Goal: Information Seeking & Learning: Learn about a topic

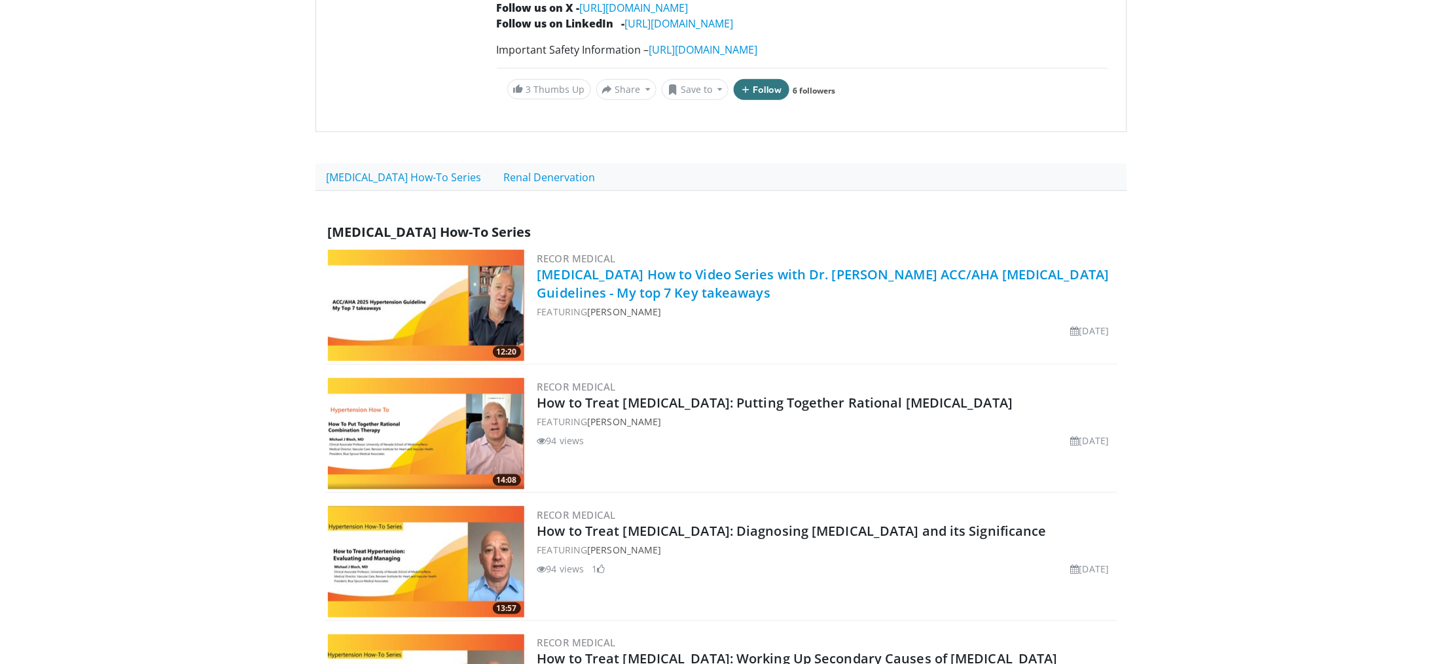
scroll to position [332, 0]
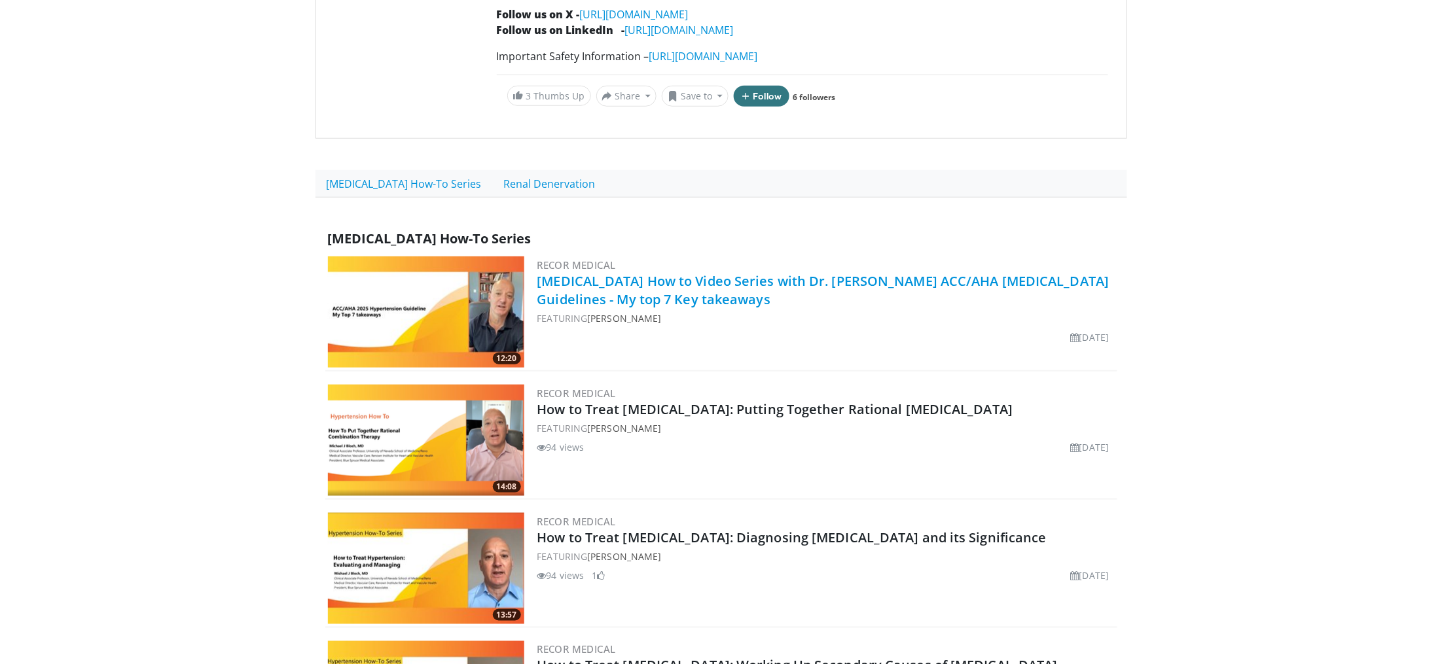
click at [715, 286] on link "Hypertension How to Video Series with Dr. Michael Bloch ACC/AHA Hypertension Gu…" at bounding box center [823, 290] width 572 height 36
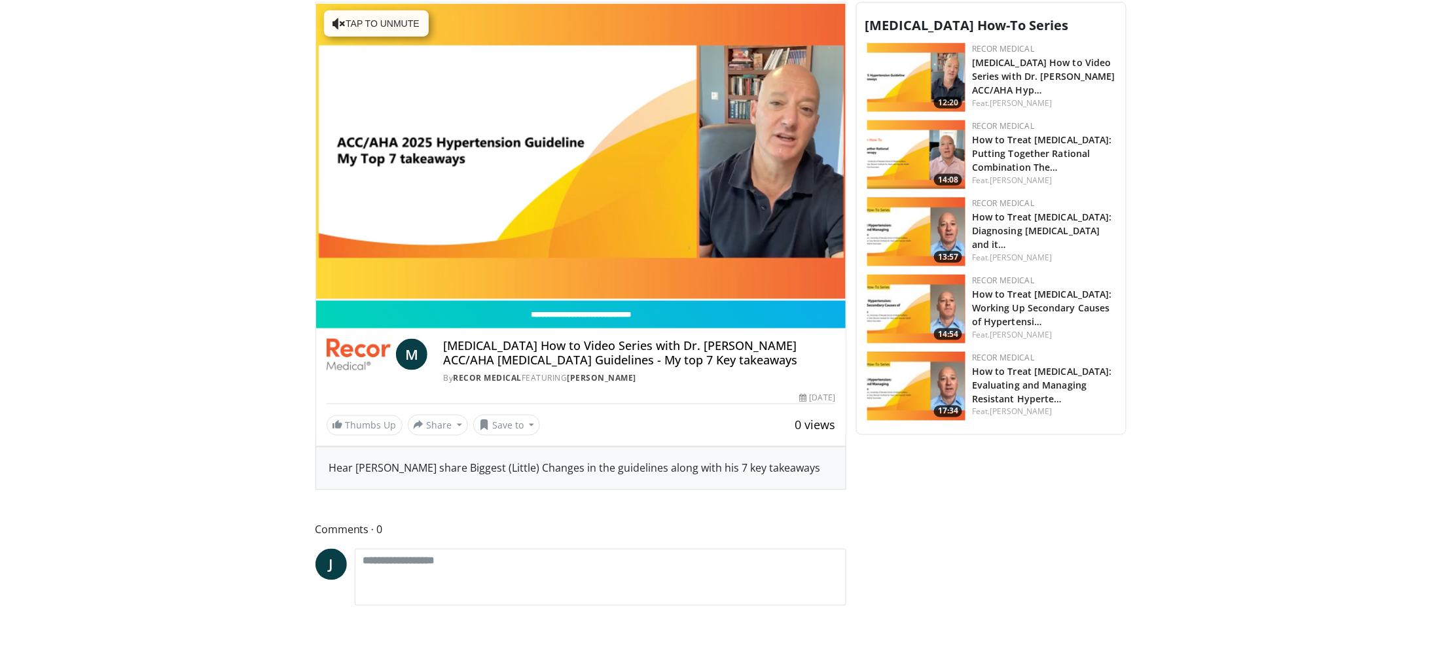
scroll to position [554, 0]
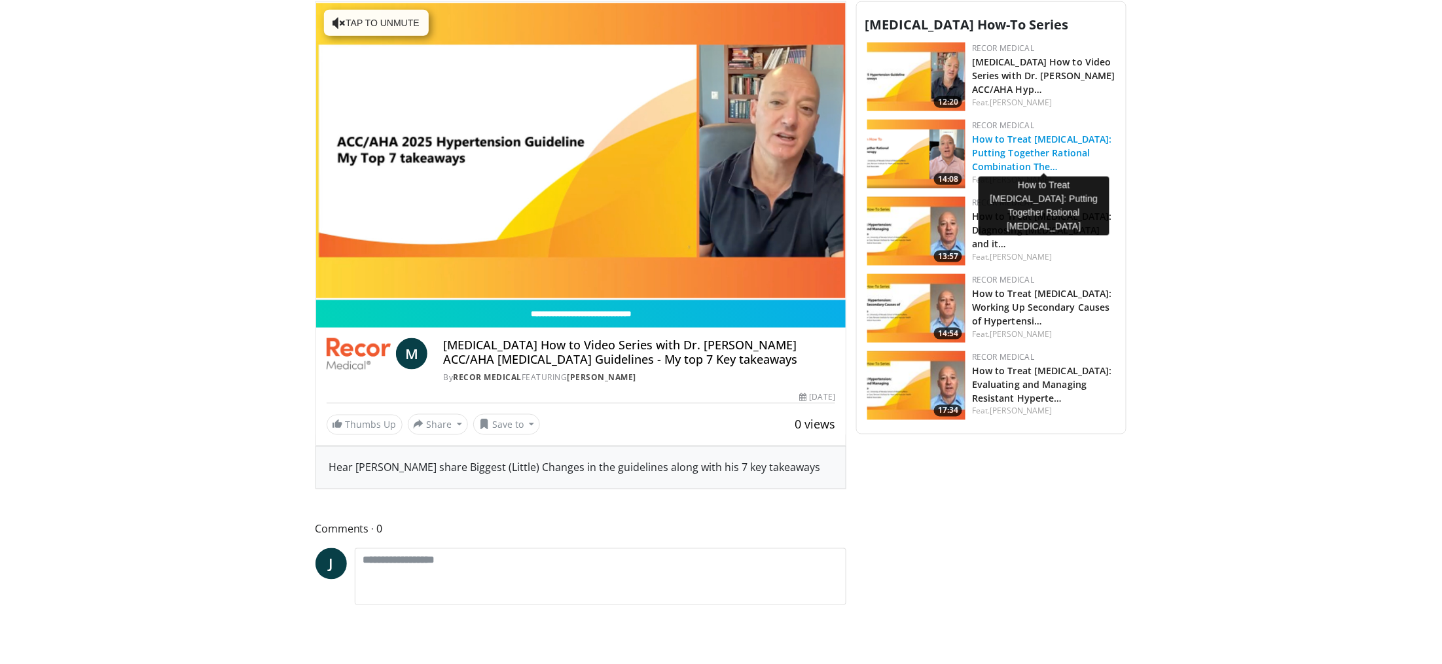
click at [1012, 140] on link "How to Treat [MEDICAL_DATA]: Putting Together Rational Combination The…" at bounding box center [1042, 153] width 140 height 40
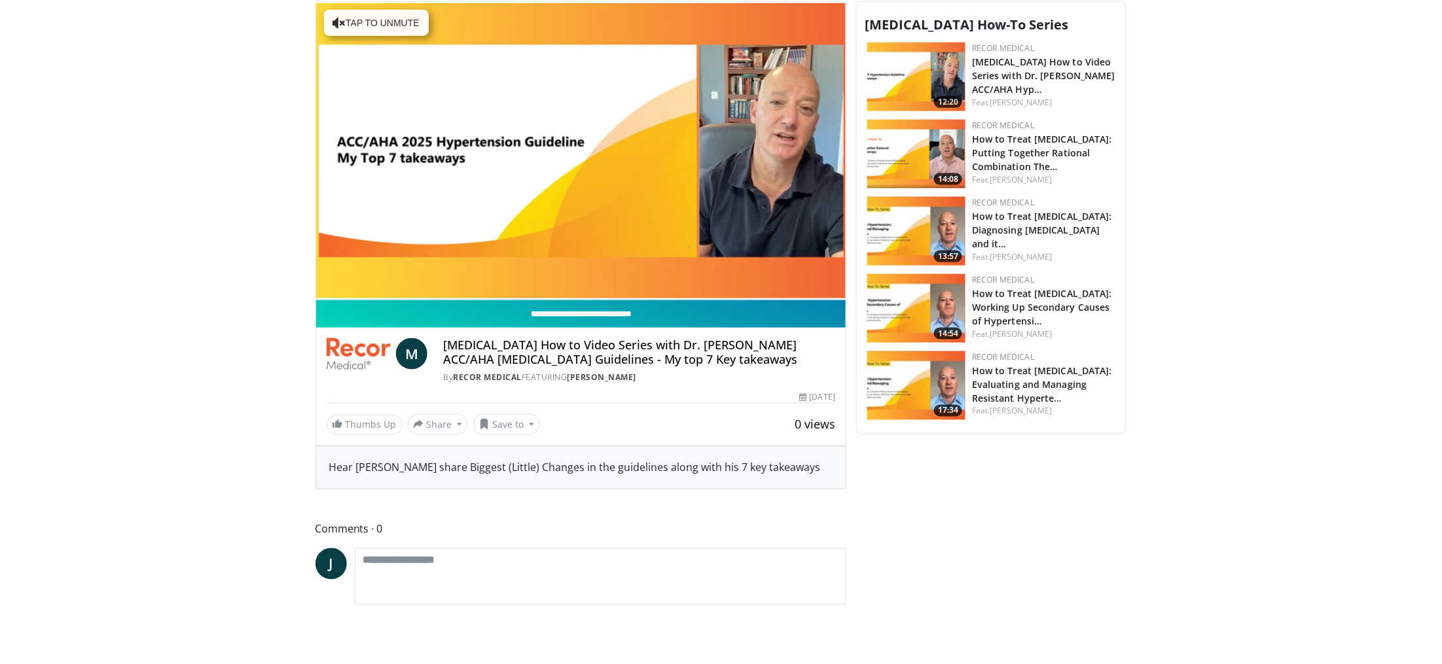
scroll to position [545, 0]
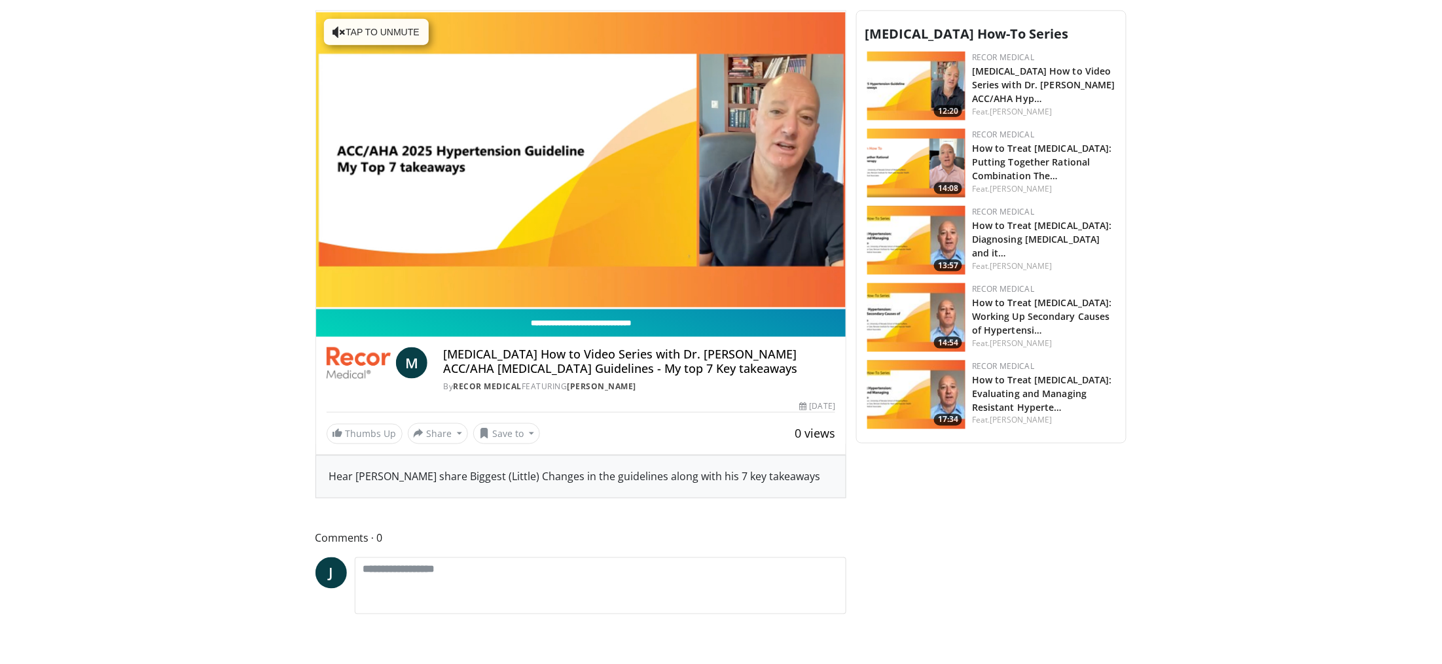
click at [577, 324] on input "**********" at bounding box center [581, 323] width 530 height 27
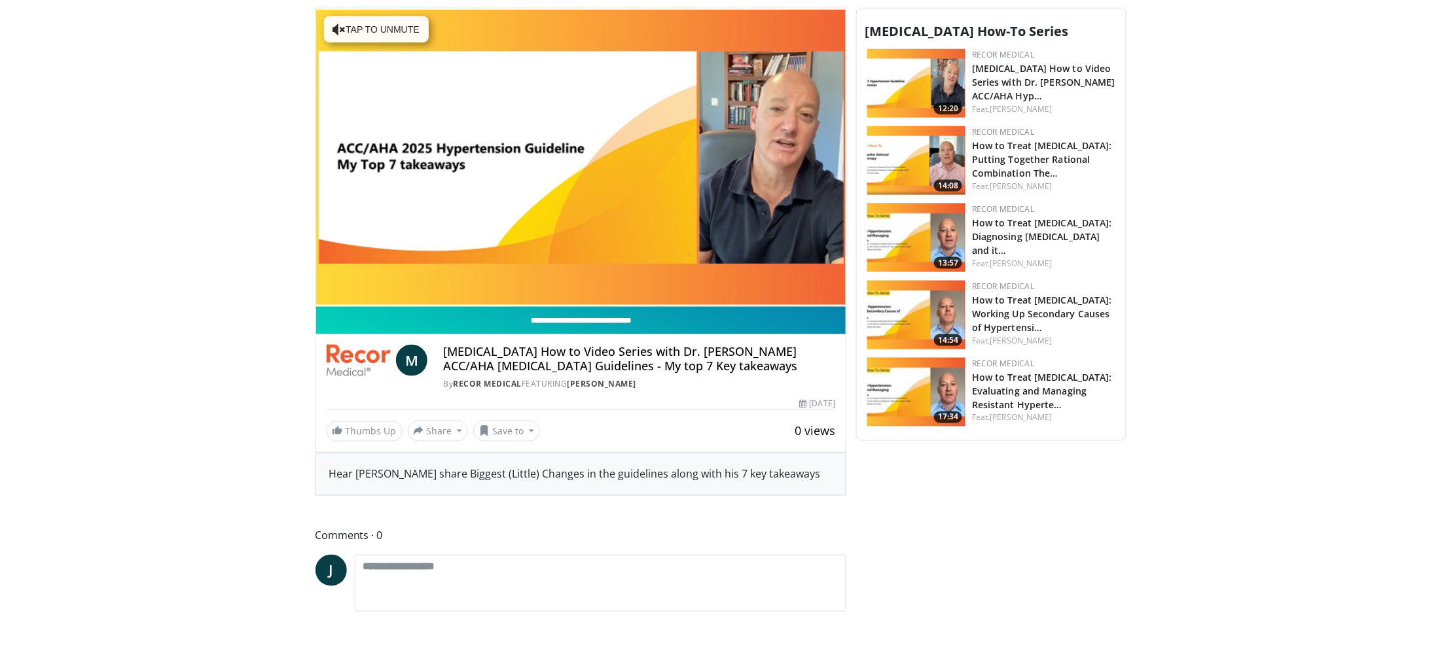
type input "**********"
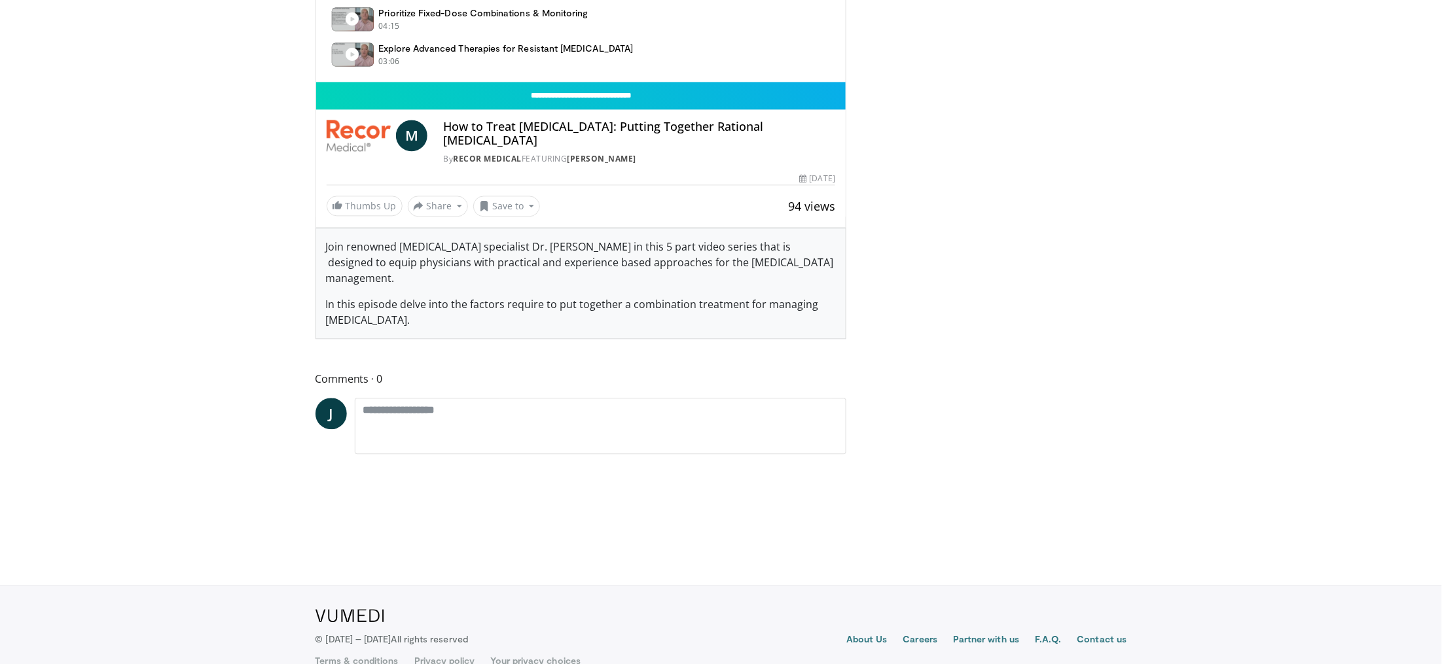
scroll to position [1012, 0]
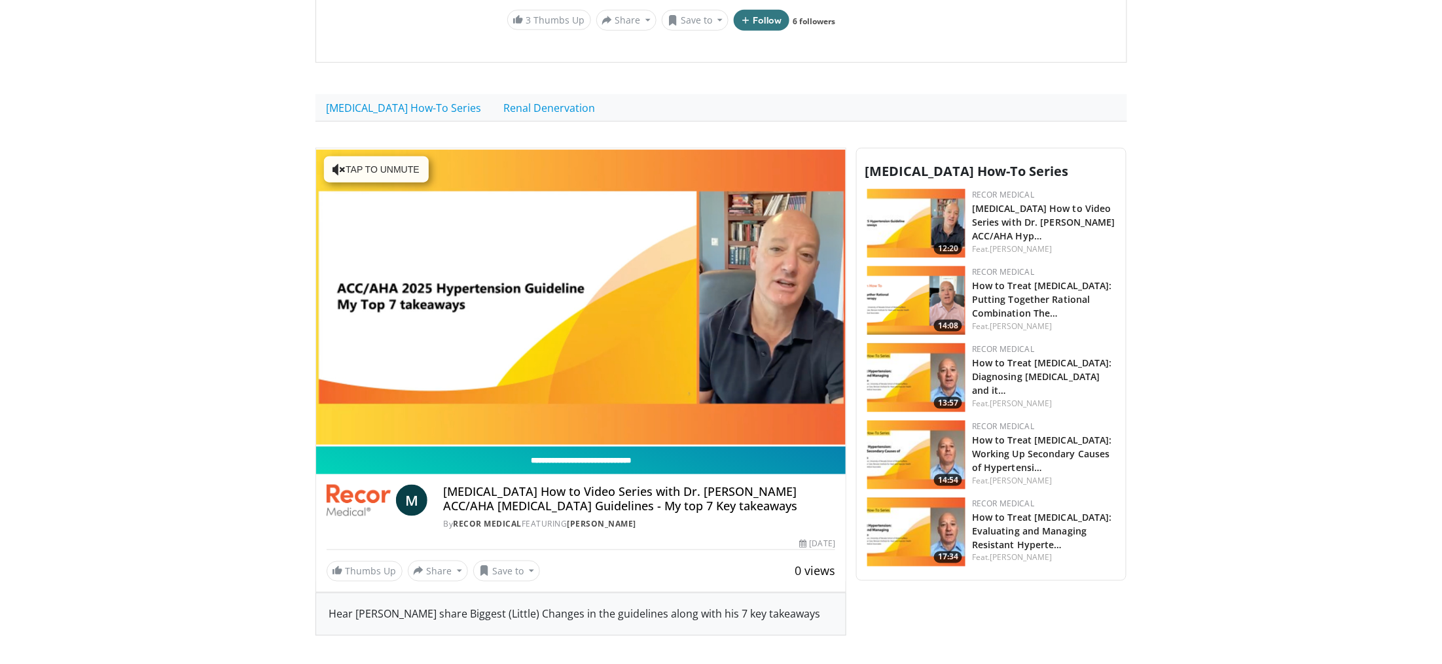
scroll to position [423, 0]
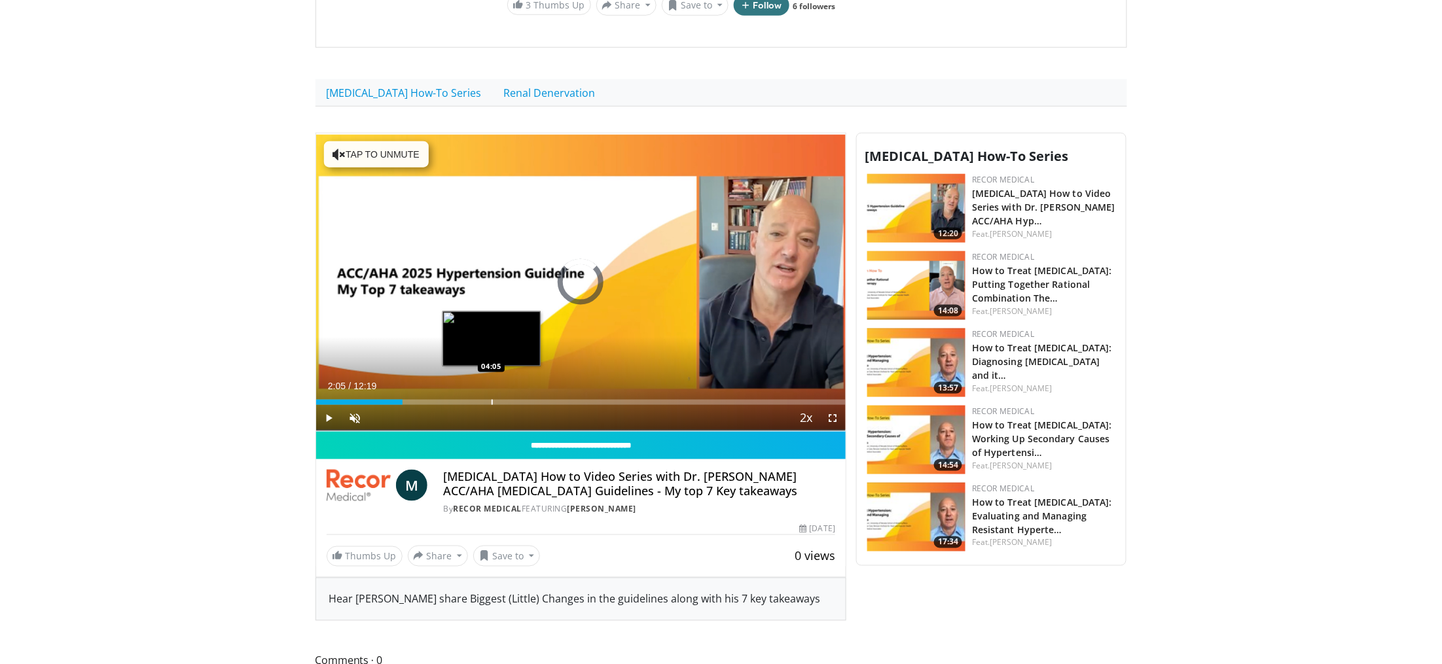
drag, startPoint x: 326, startPoint y: 402, endPoint x: 492, endPoint y: 402, distance: 165.6
click at [492, 402] on div "Progress Bar" at bounding box center [492, 402] width 1 height 5
click at [328, 420] on span "Video Player" at bounding box center [329, 418] width 26 height 26
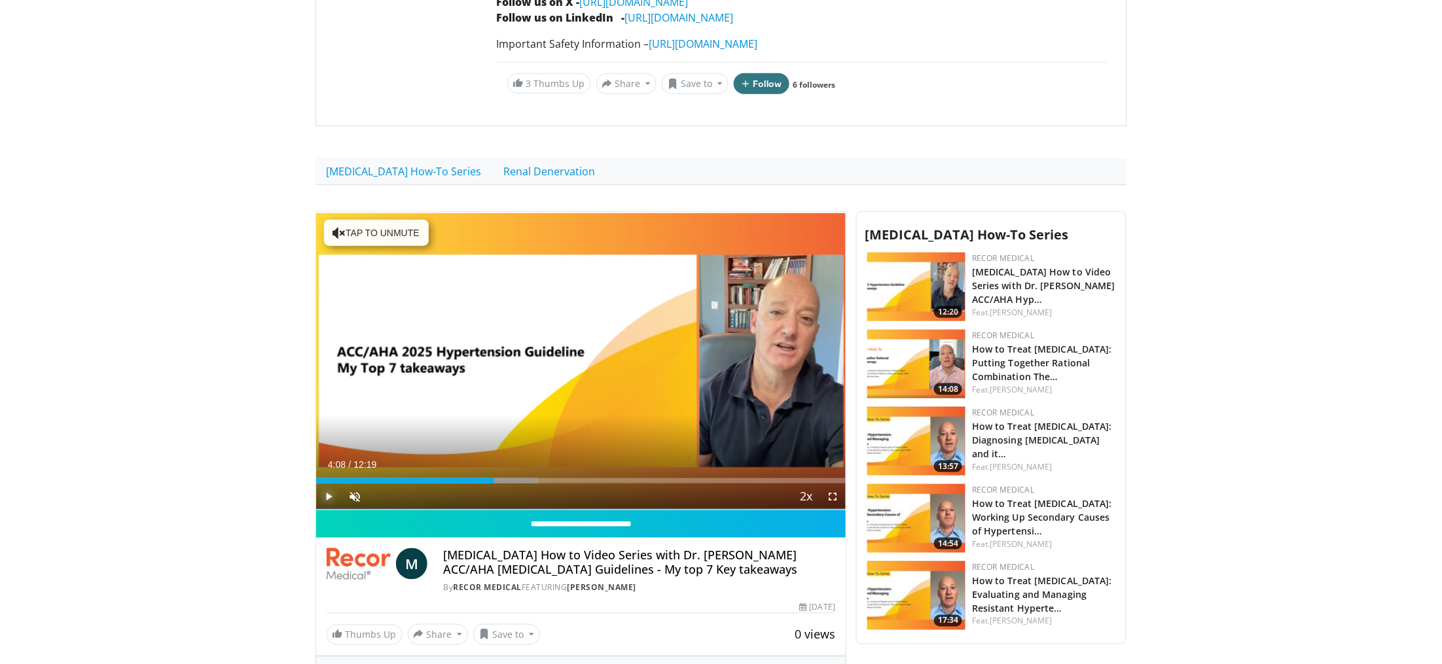
scroll to position [336, 0]
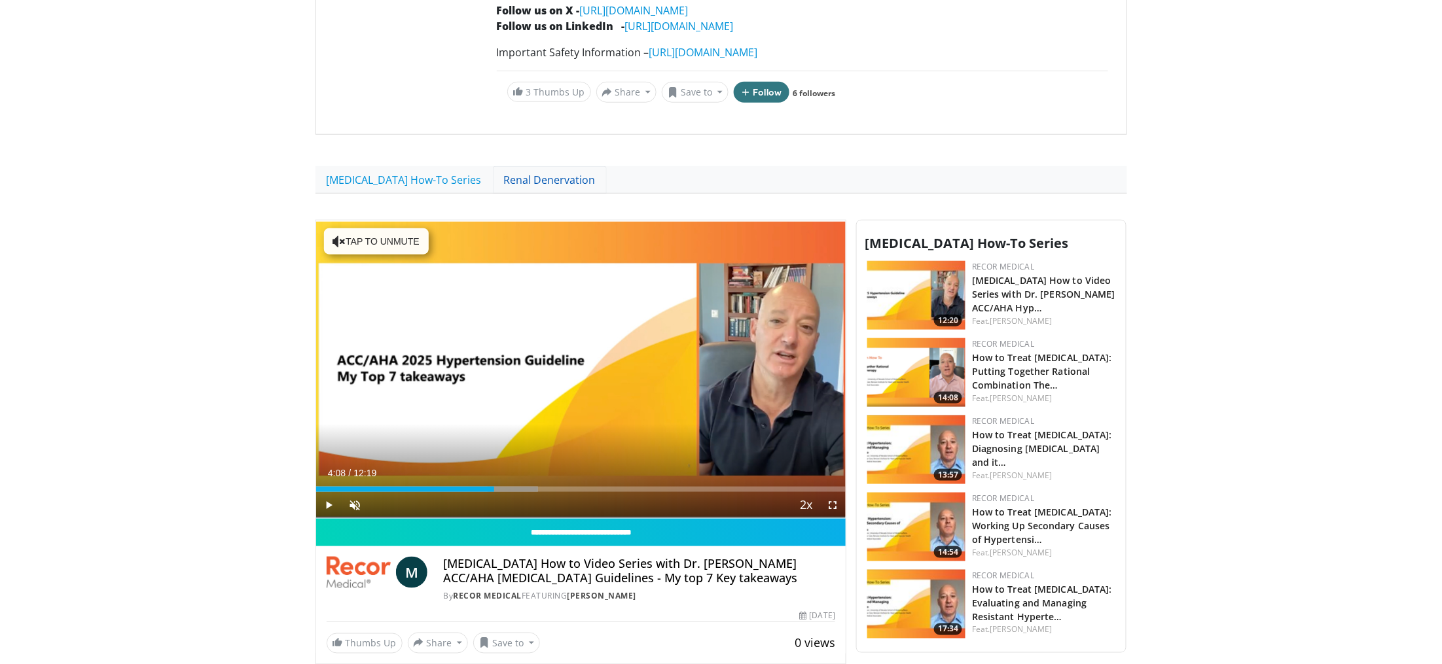
click at [516, 176] on link "Renal Denervation" at bounding box center [550, 179] width 114 height 27
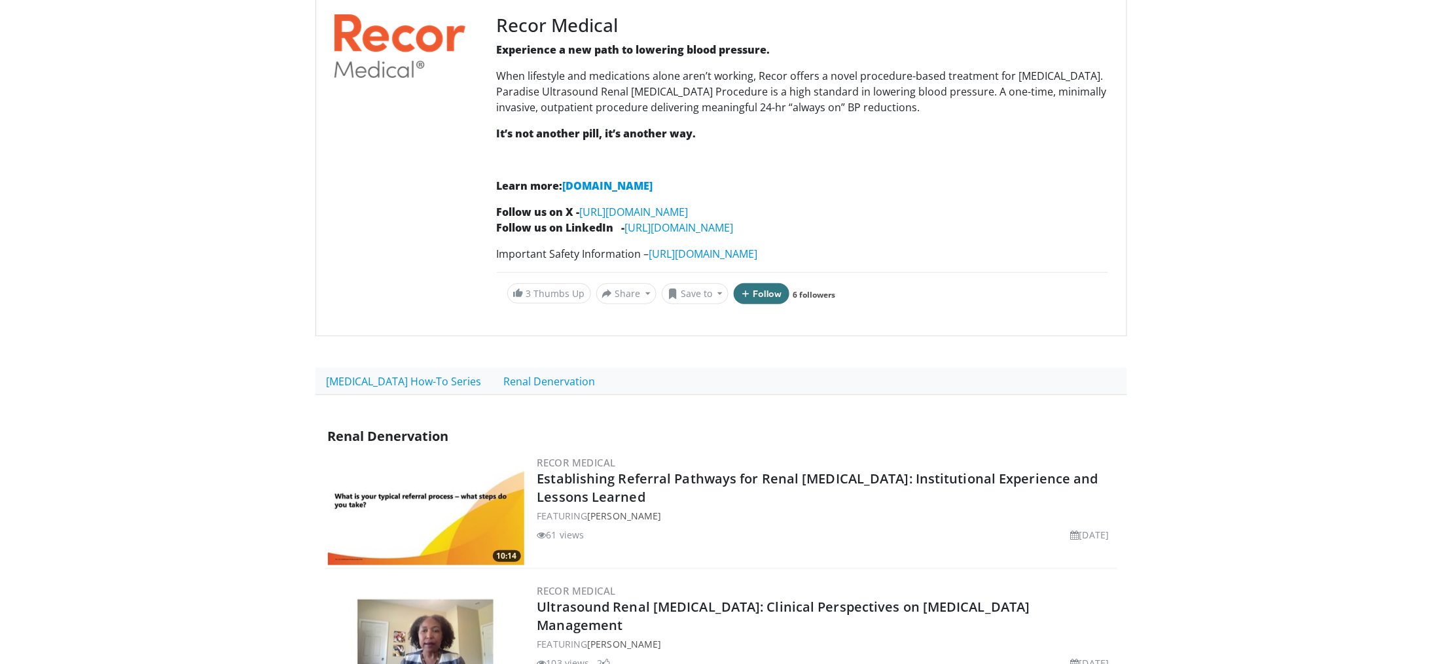
scroll to position [139, 0]
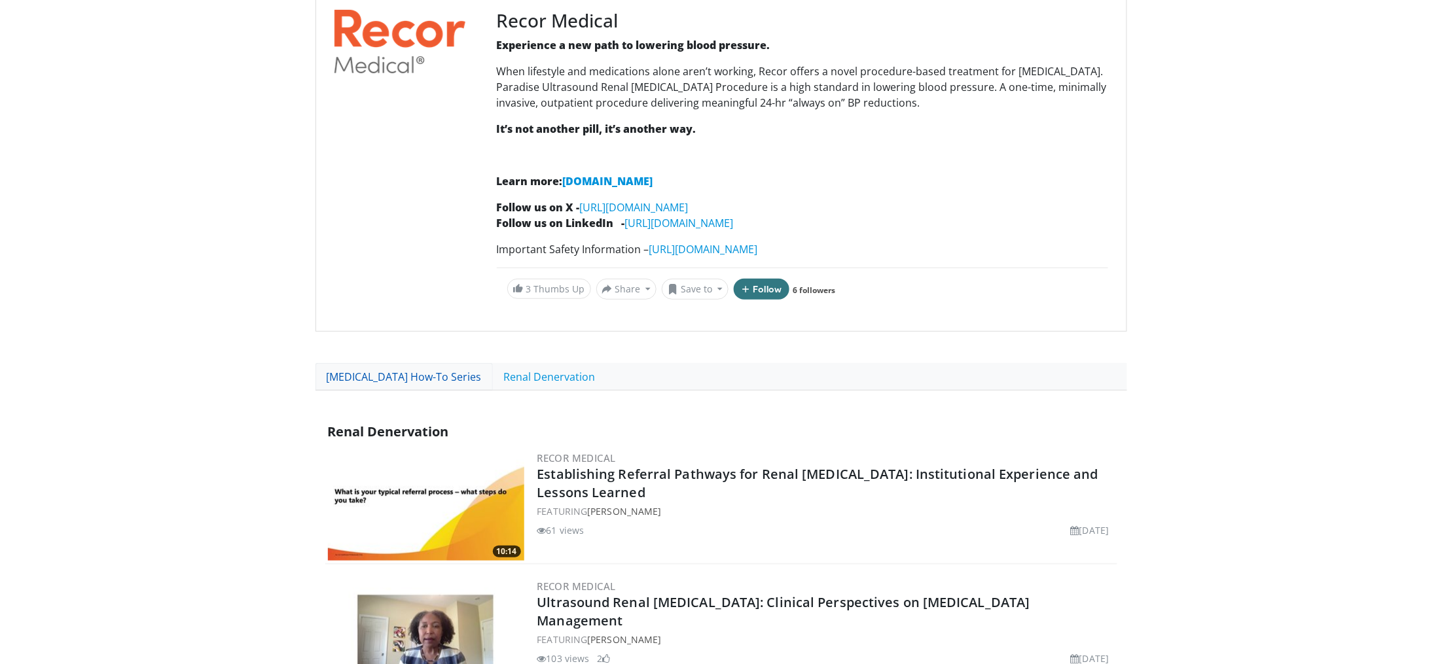
click at [414, 376] on link "[MEDICAL_DATA] How-To Series" at bounding box center [403, 376] width 177 height 27
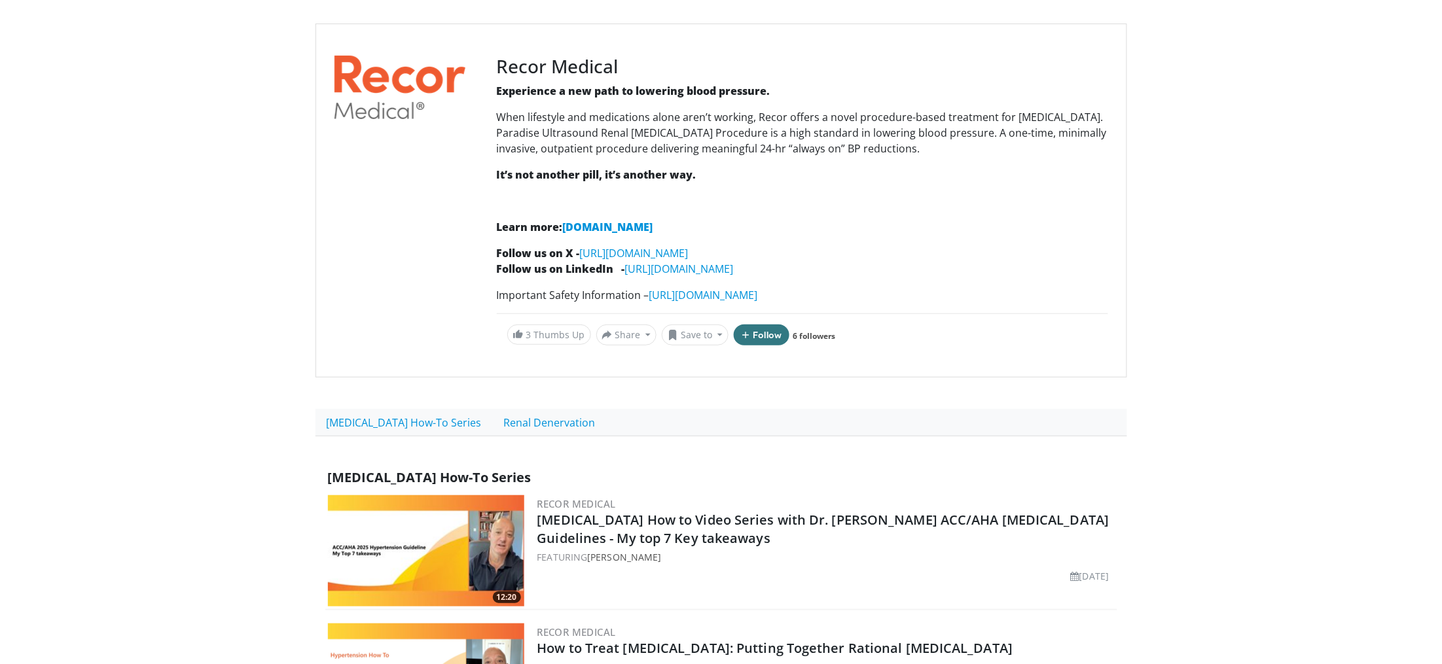
scroll to position [96, 0]
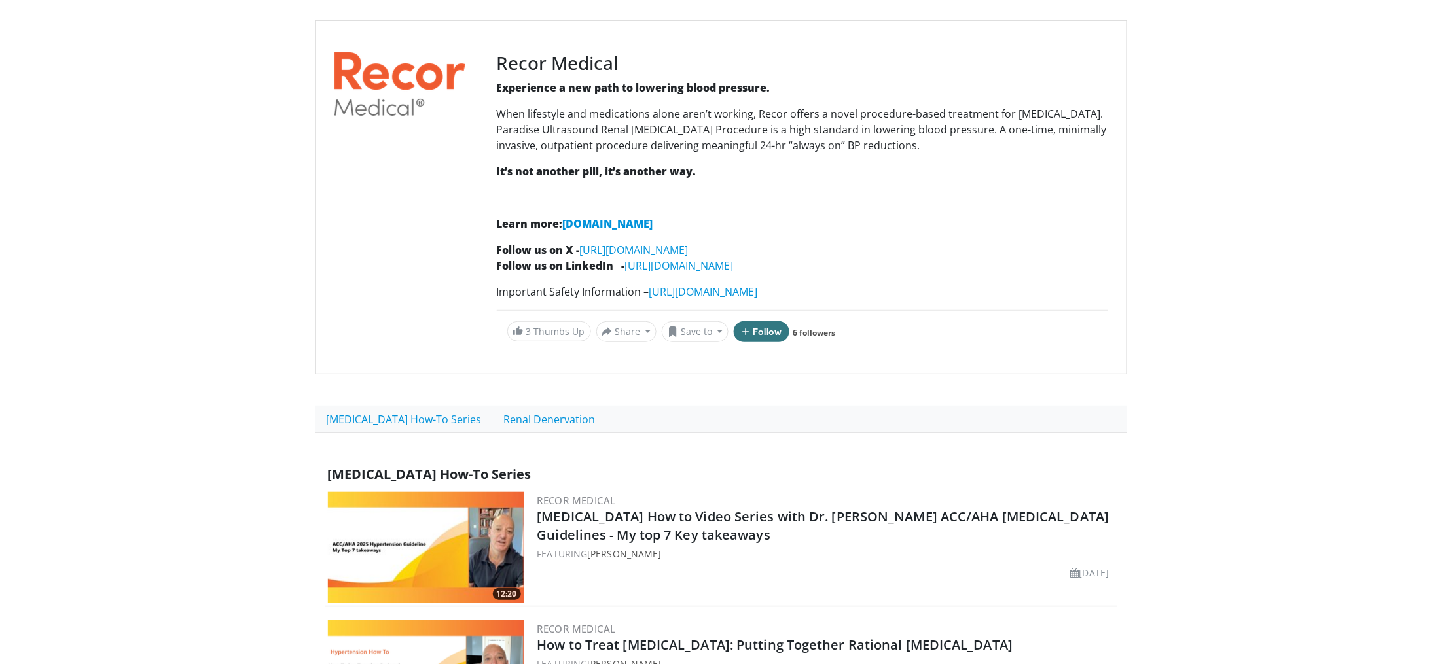
drag, startPoint x: 231, startPoint y: 225, endPoint x: 260, endPoint y: 234, distance: 30.2
click at [243, 229] on body "Specialties Adult & Family Medicine Allergy, [MEDICAL_DATA], Immunology Anesthe…" at bounding box center [721, 621] width 1442 height 1435
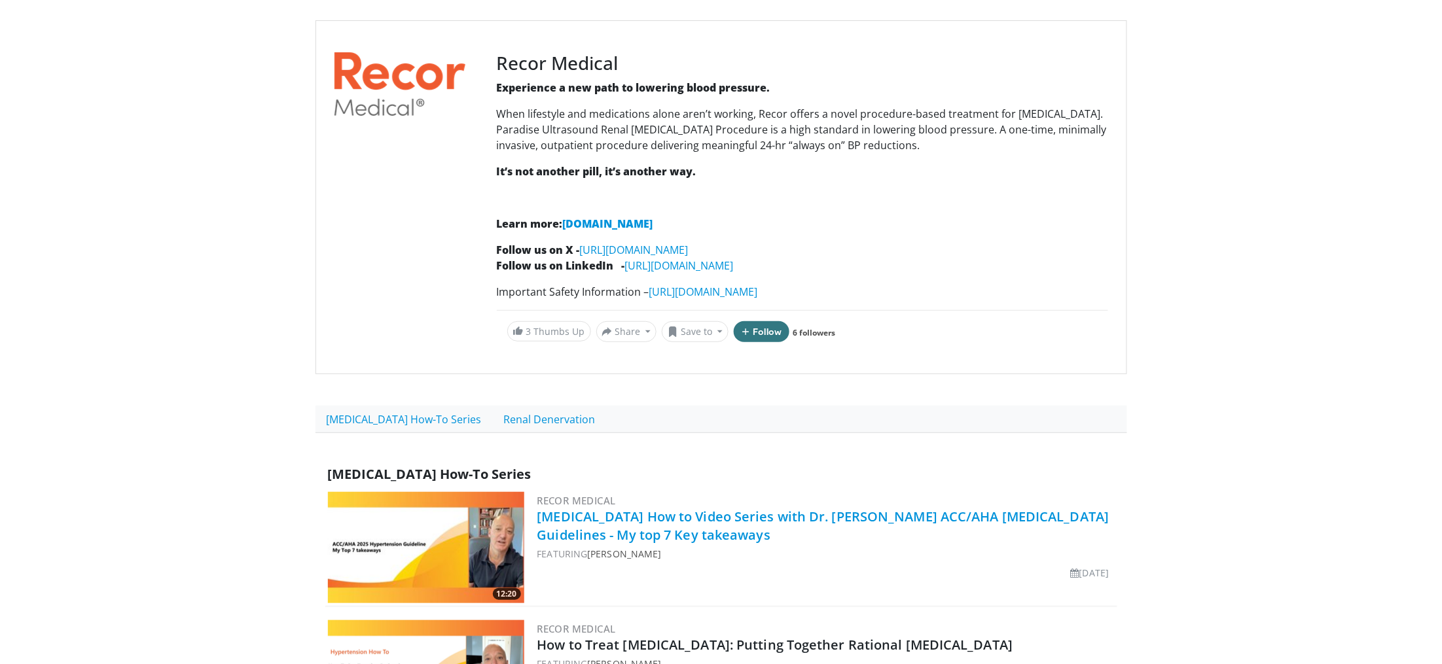
click at [862, 511] on link "[MEDICAL_DATA] How to Video Series with Dr. [PERSON_NAME] ACC/AHA [MEDICAL_DATA…" at bounding box center [823, 526] width 572 height 36
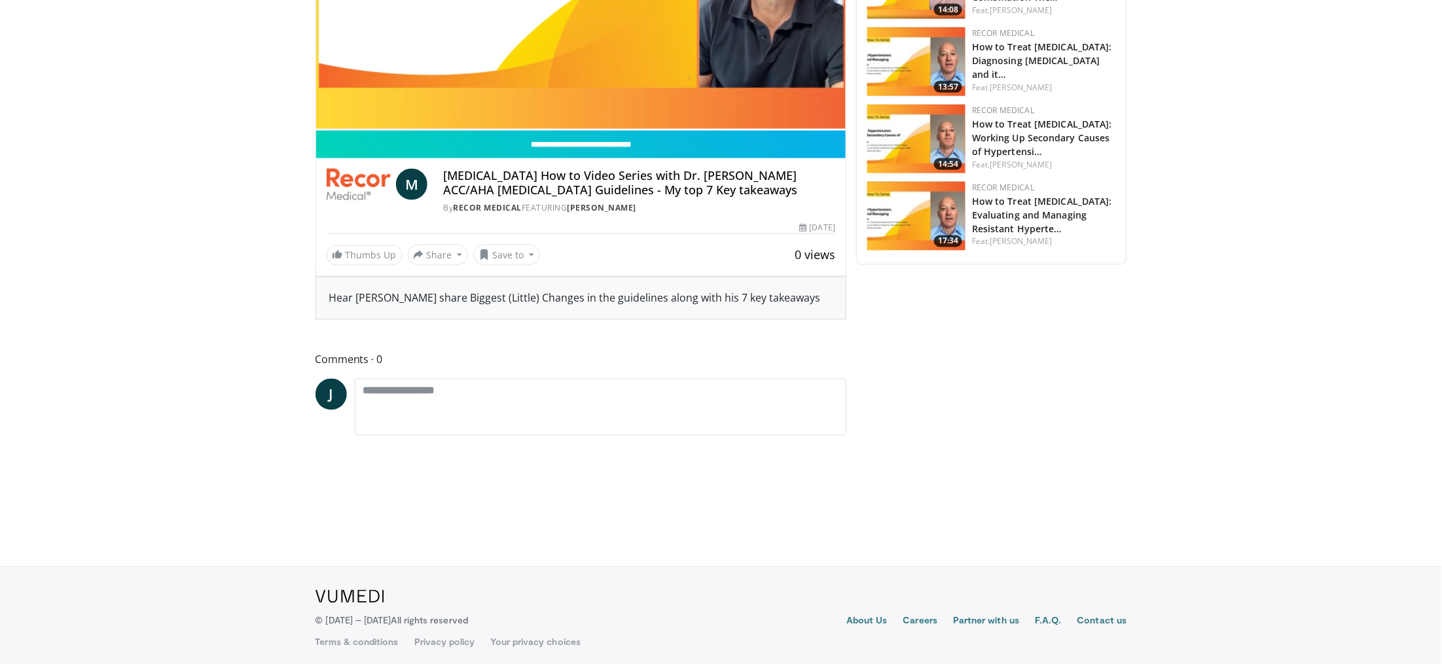
scroll to position [731, 0]
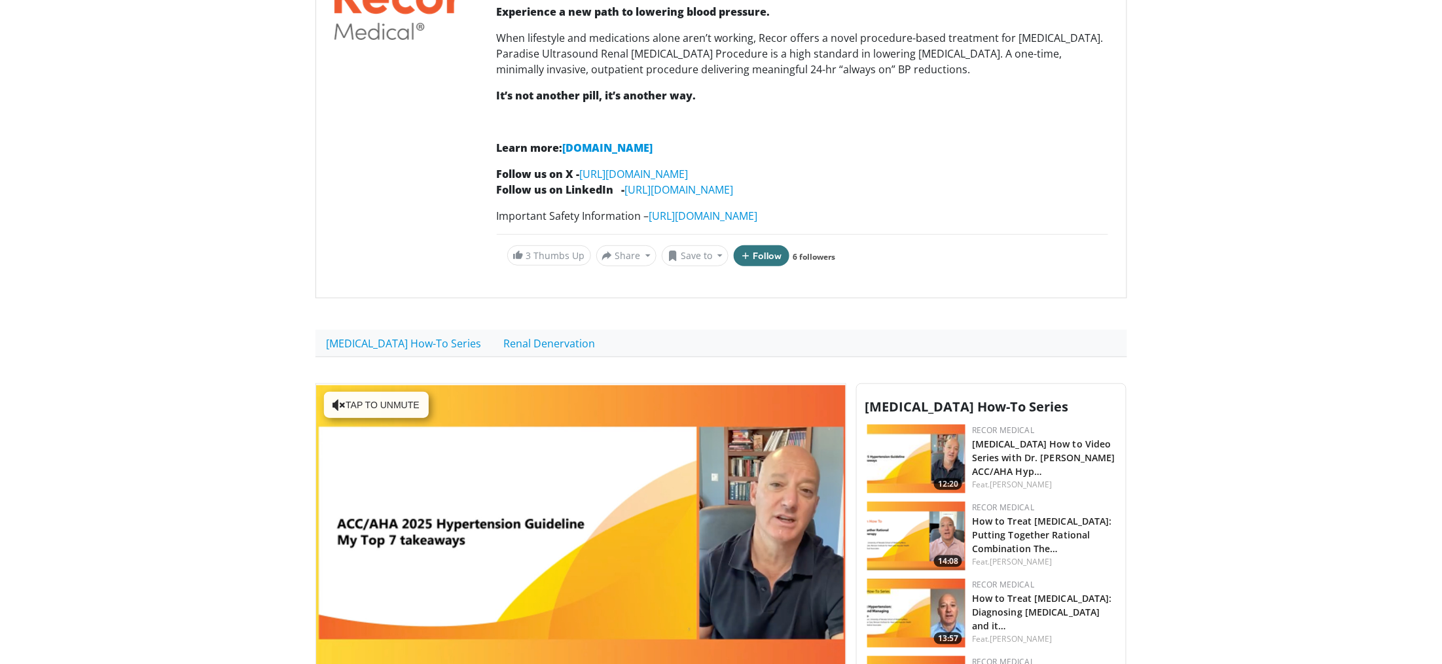
scroll to position [0, 0]
